Goal: Consume media (video, audio)

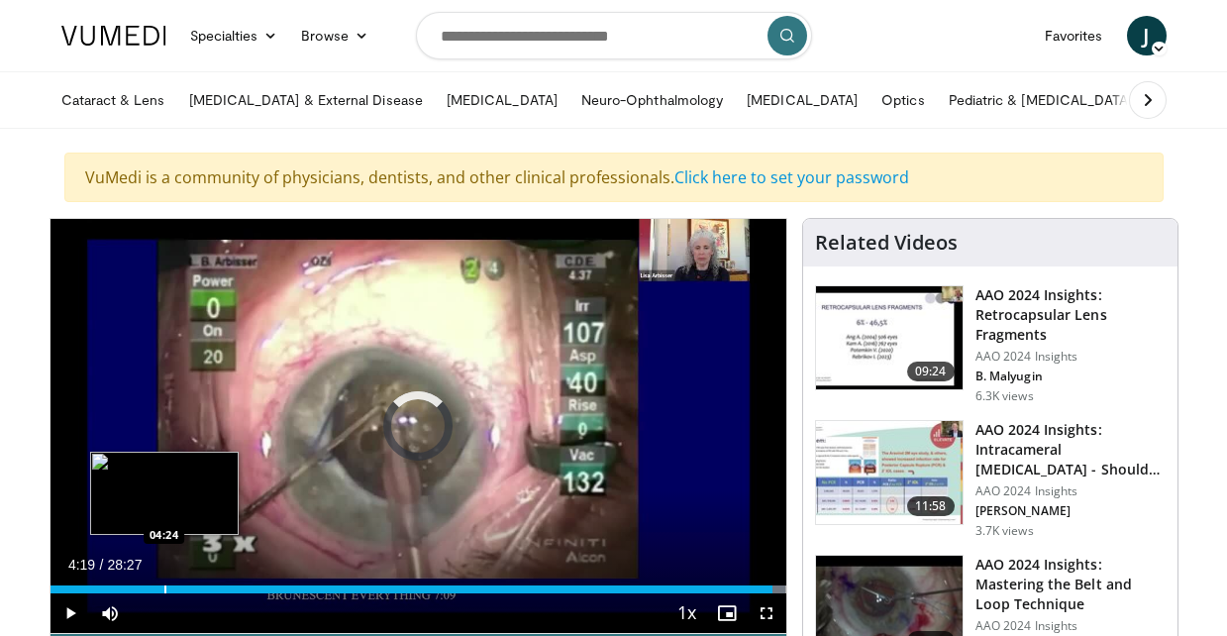
click at [165, 582] on div "Loaded : 100.00% 04:21 04:24" at bounding box center [418, 583] width 736 height 19
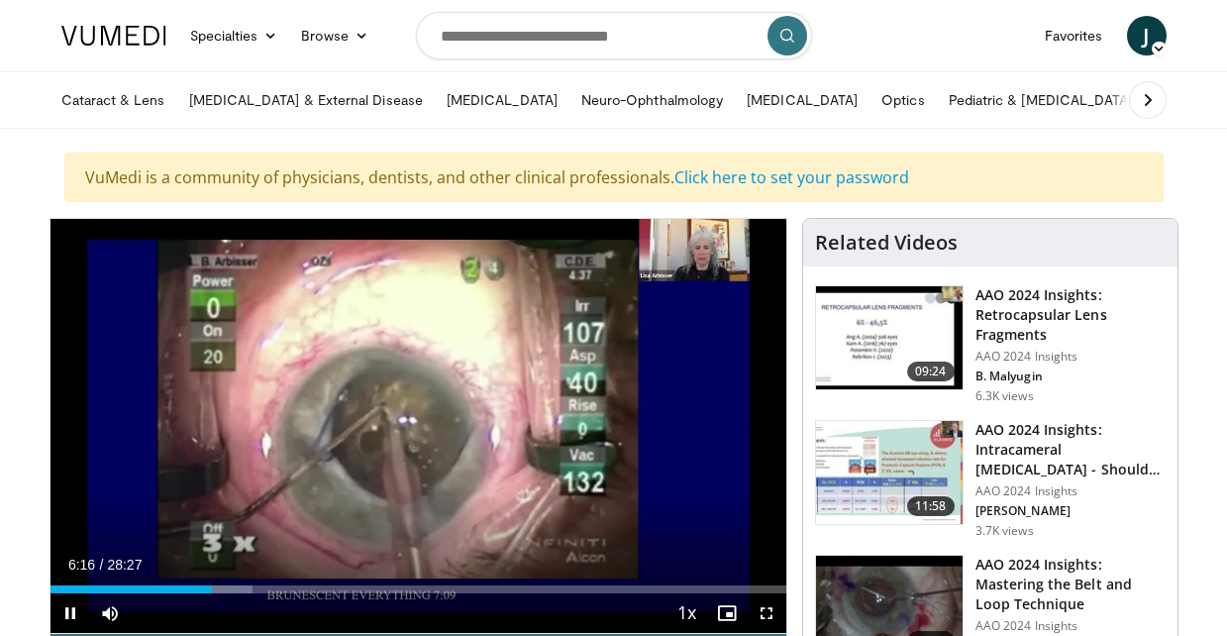
click at [69, 610] on span "Video Player" at bounding box center [70, 613] width 40 height 40
click at [67, 608] on span "Video Player" at bounding box center [70, 613] width 40 height 40
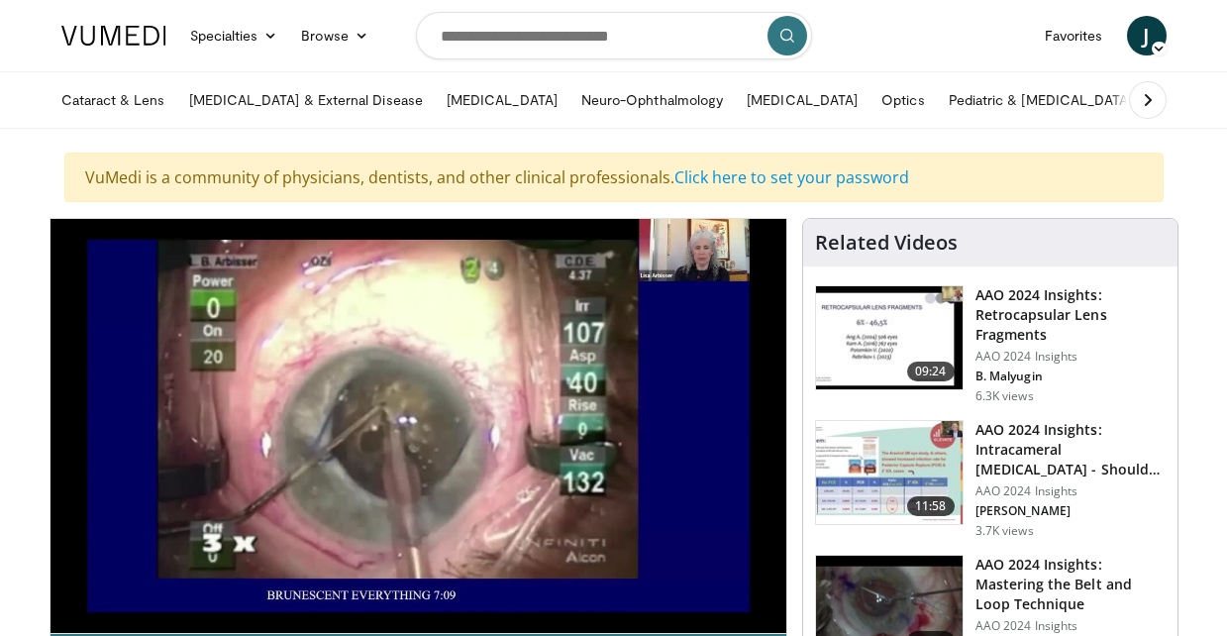
click at [252, 3] on nav "Specialties Adult & Family Medicine Allergy, [MEDICAL_DATA], Immunology Anesthe…" at bounding box center [614, 35] width 1129 height 71
